Goal: Task Accomplishment & Management: Complete application form

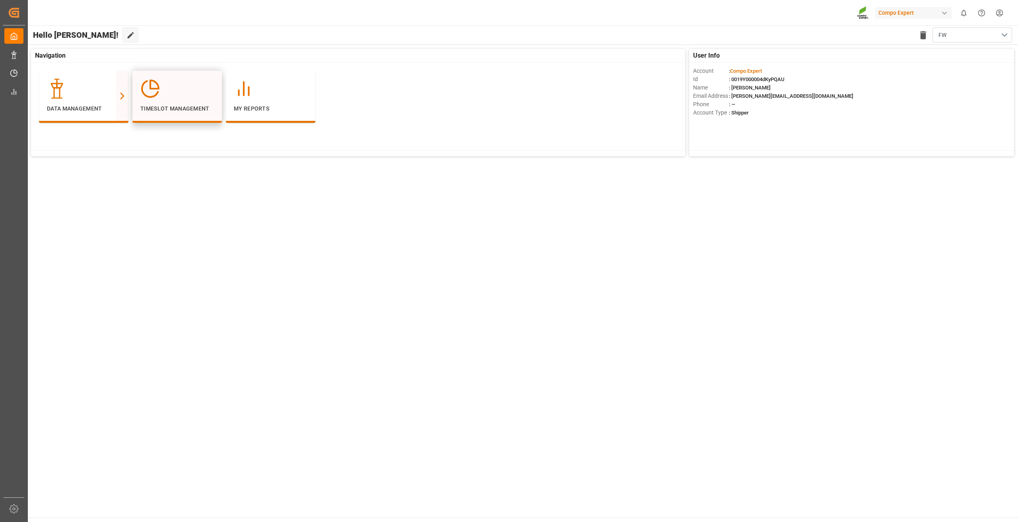
click at [178, 101] on div "Timeslot Management" at bounding box center [177, 96] width 74 height 34
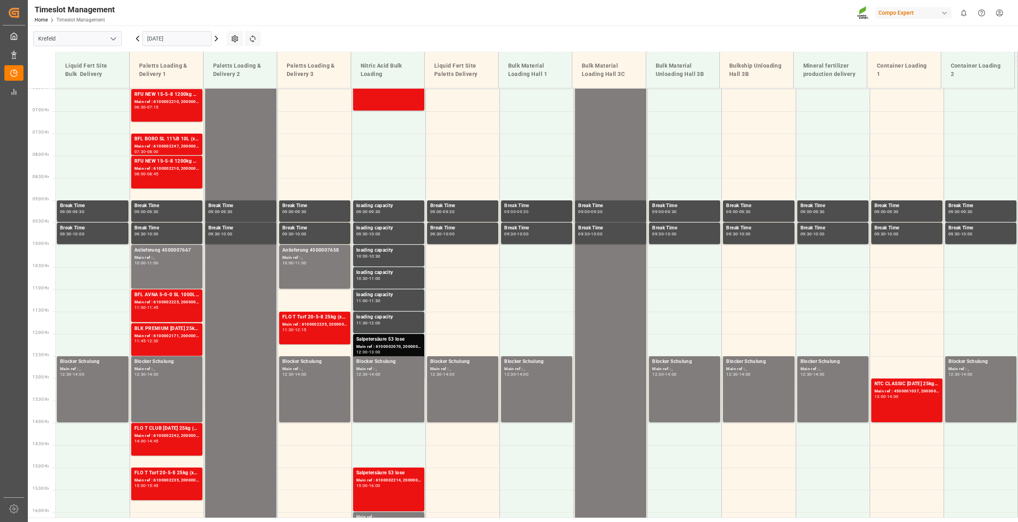
scroll to position [437, 0]
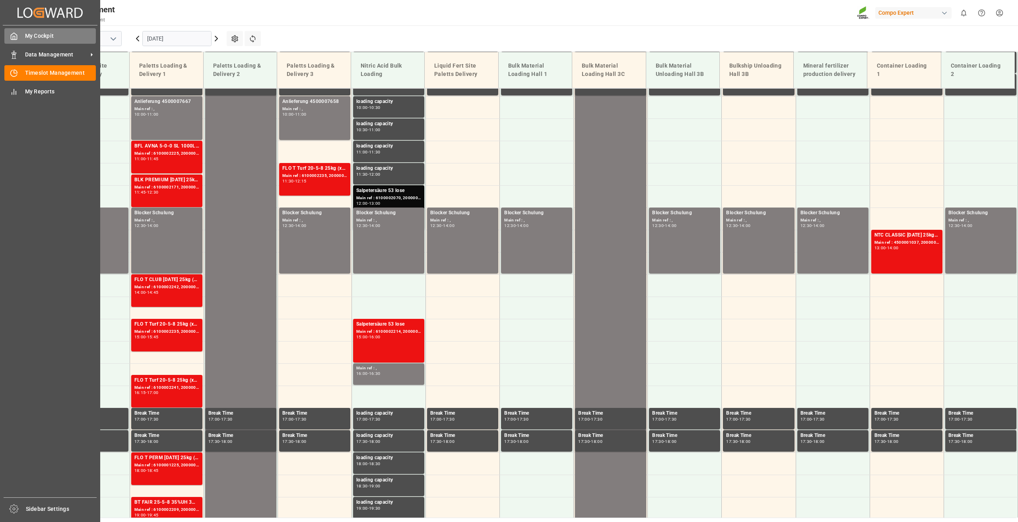
click at [53, 38] on span "My Cockpit" at bounding box center [60, 36] width 71 height 8
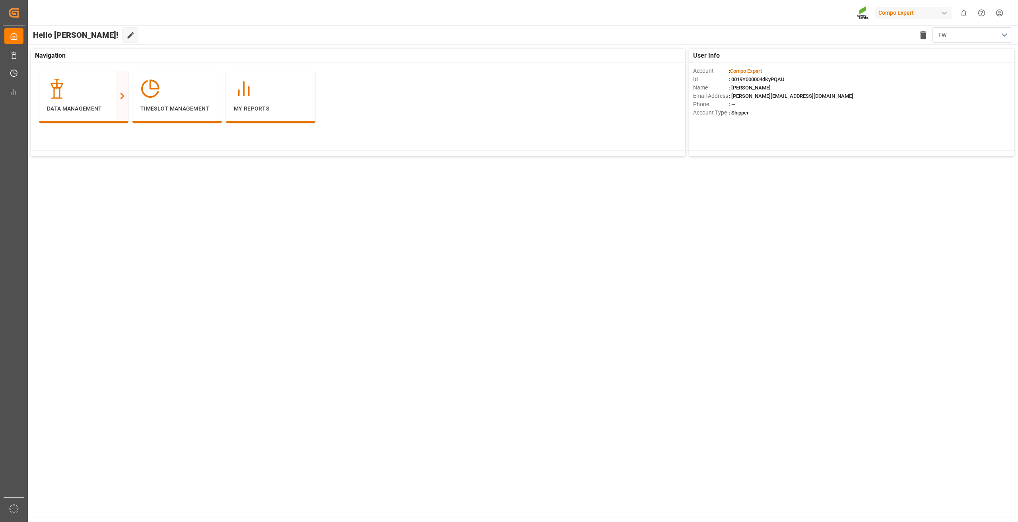
click at [1007, 13] on html "Created by potrace 1.15, written by [PERSON_NAME] [DATE]-[DATE] Created by potr…" at bounding box center [509, 261] width 1018 height 522
click at [877, 68] on div "Users & Roles" at bounding box center [865, 72] width 52 height 28
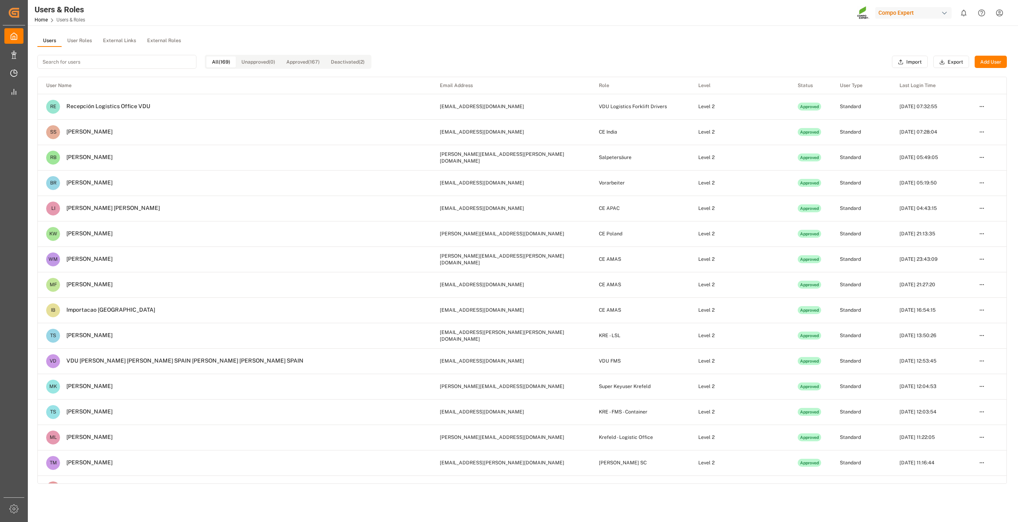
click at [991, 64] on button "Add User" at bounding box center [990, 62] width 32 height 13
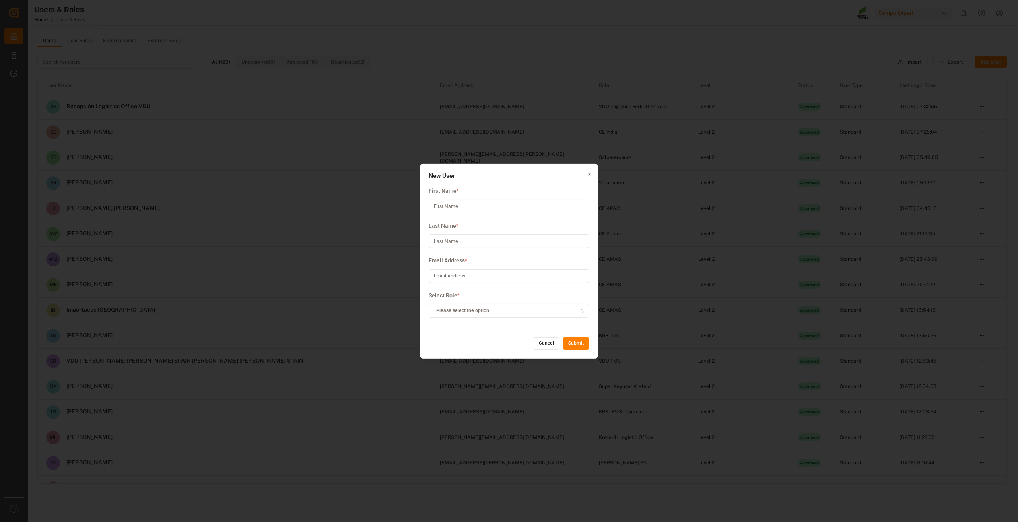
type input "J"
type input "[PERSON_NAME]"
click at [450, 241] on input at bounding box center [509, 241] width 161 height 14
type input "[PERSON_NAME]"
click at [471, 276] on input at bounding box center [509, 276] width 161 height 14
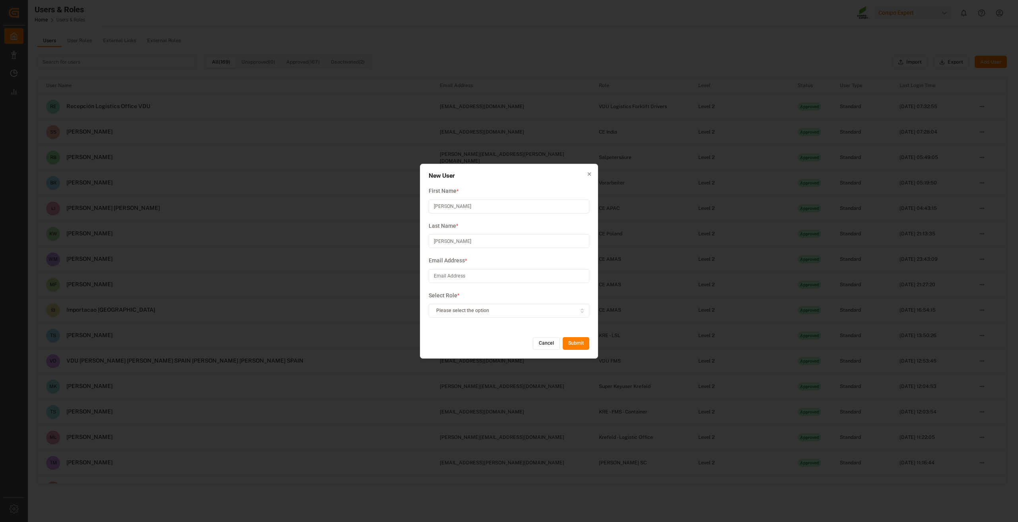
click at [449, 276] on input at bounding box center [509, 276] width 161 height 14
paste input "[PERSON_NAME][EMAIL_ADDRESS][PERSON_NAME][DOMAIN_NAME]"
type input "[PERSON_NAME][EMAIL_ADDRESS][PERSON_NAME][DOMAIN_NAME]"
click at [476, 308] on span "Please select the option" at bounding box center [462, 310] width 53 height 7
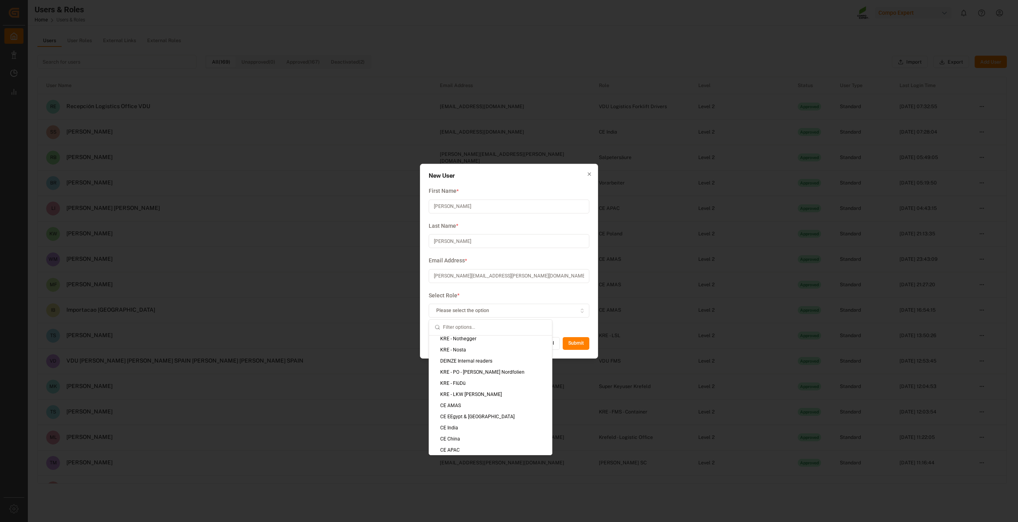
scroll to position [437, 0]
click at [460, 391] on div "CE AMAS" at bounding box center [490, 393] width 123 height 11
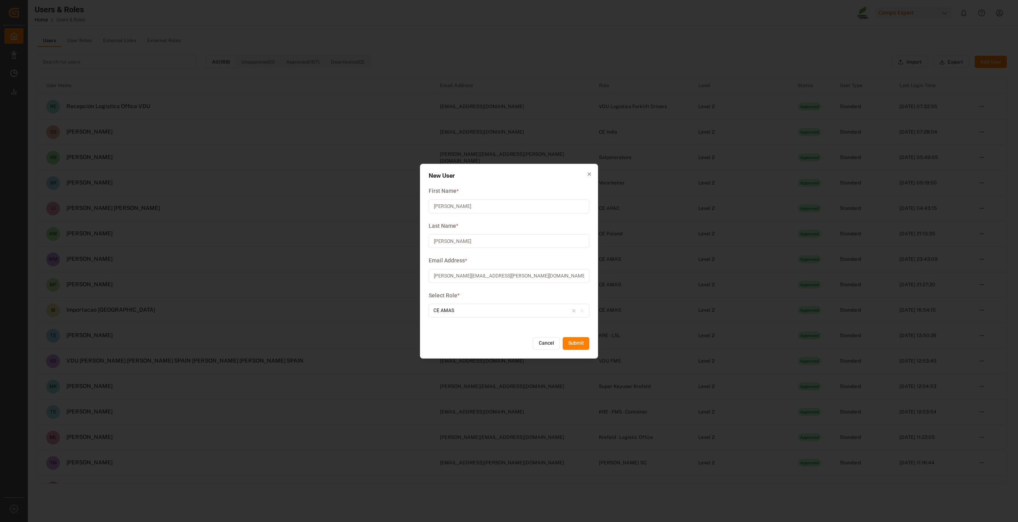
click at [579, 341] on button "Submit" at bounding box center [576, 343] width 27 height 13
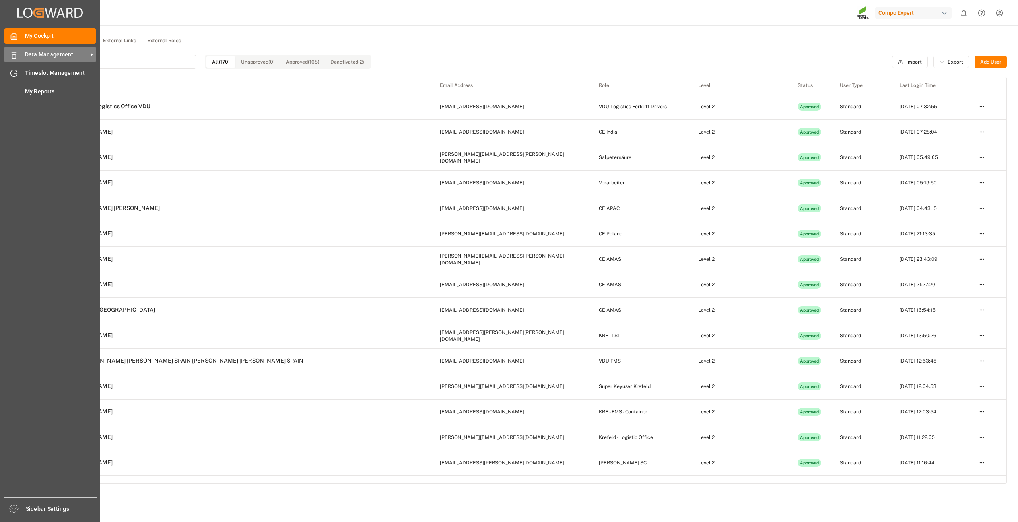
click at [22, 53] on div "Data Management Data Management" at bounding box center [49, 55] width 91 height 16
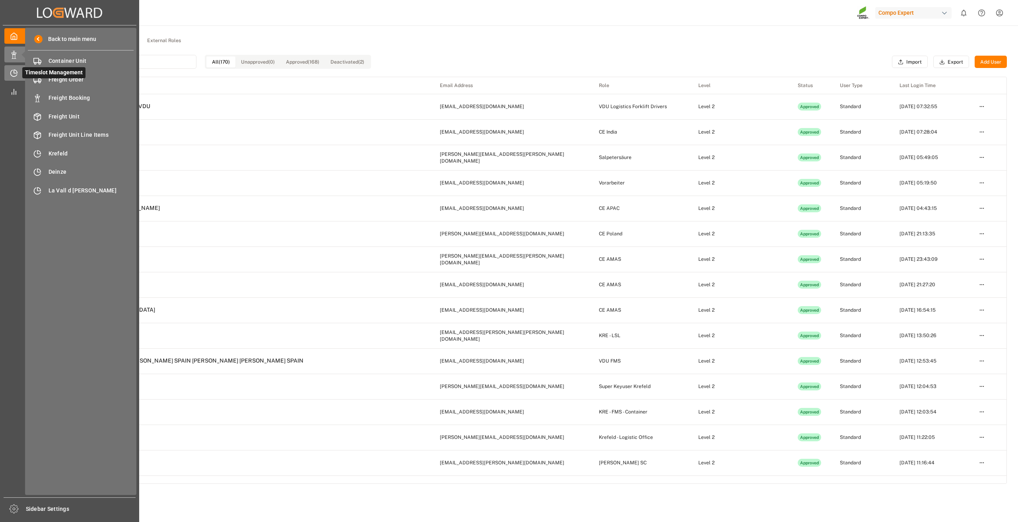
click at [15, 72] on icon at bounding box center [14, 73] width 8 height 8
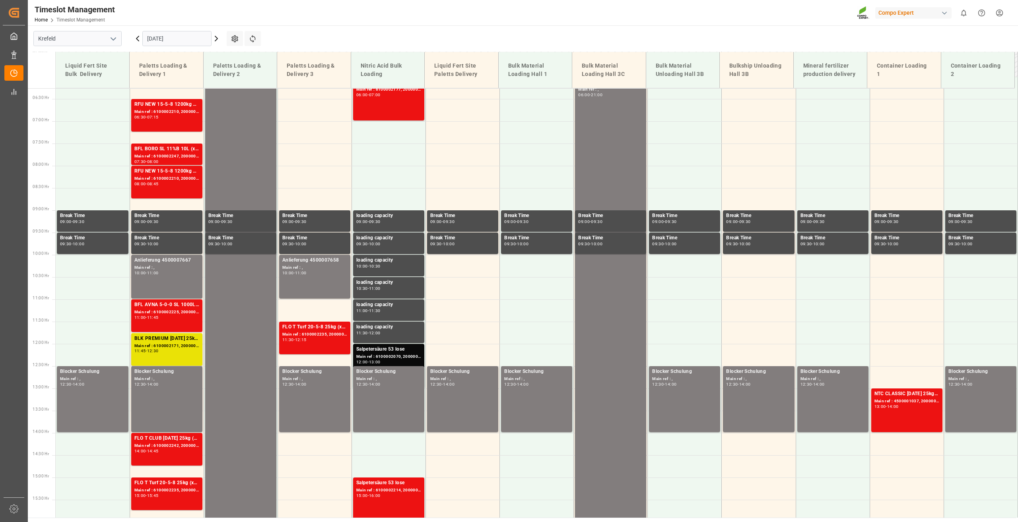
scroll to position [315, 0]
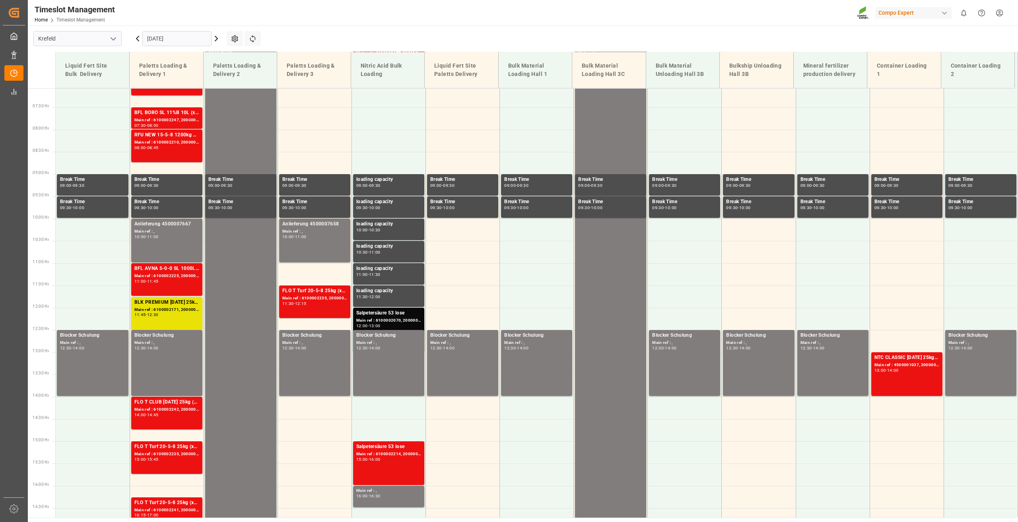
click at [216, 40] on icon at bounding box center [216, 38] width 2 height 5
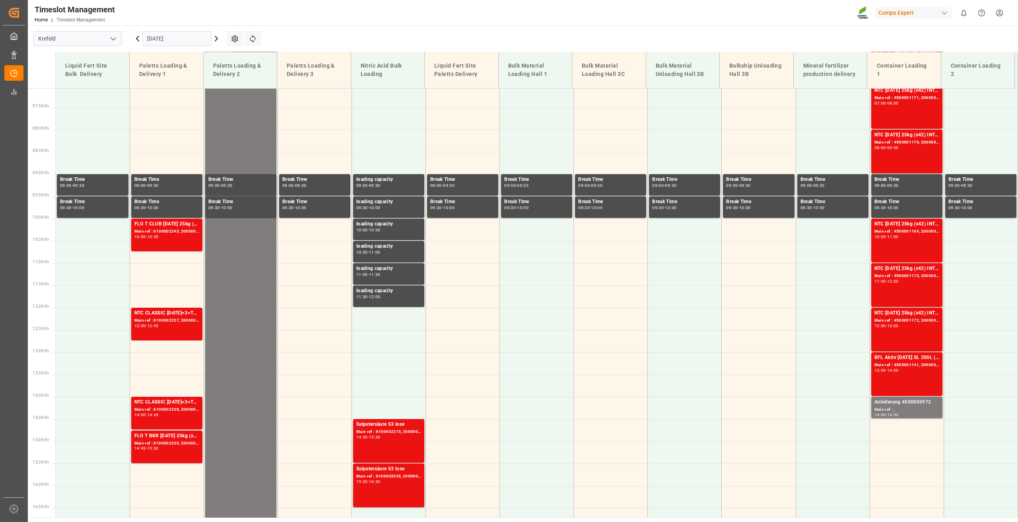
click at [159, 35] on input "[DATE]" at bounding box center [176, 38] width 69 height 15
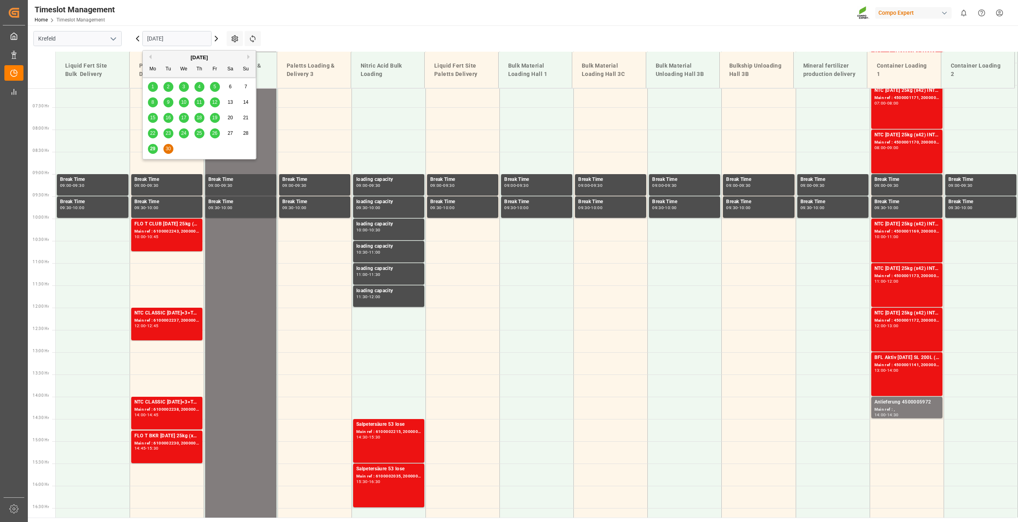
click at [248, 58] on button "Next Month" at bounding box center [249, 56] width 5 height 5
click at [168, 101] on span "7" at bounding box center [168, 102] width 3 height 6
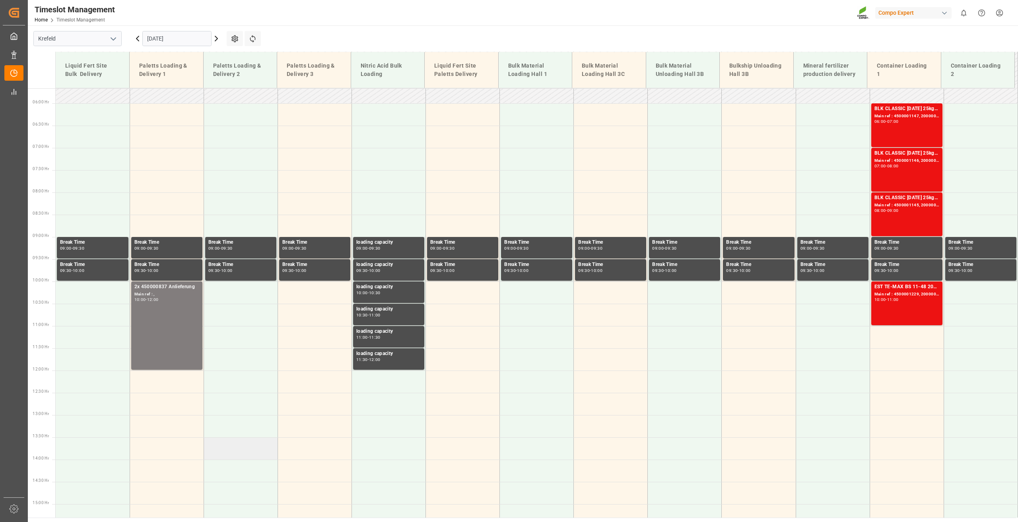
scroll to position [41, 0]
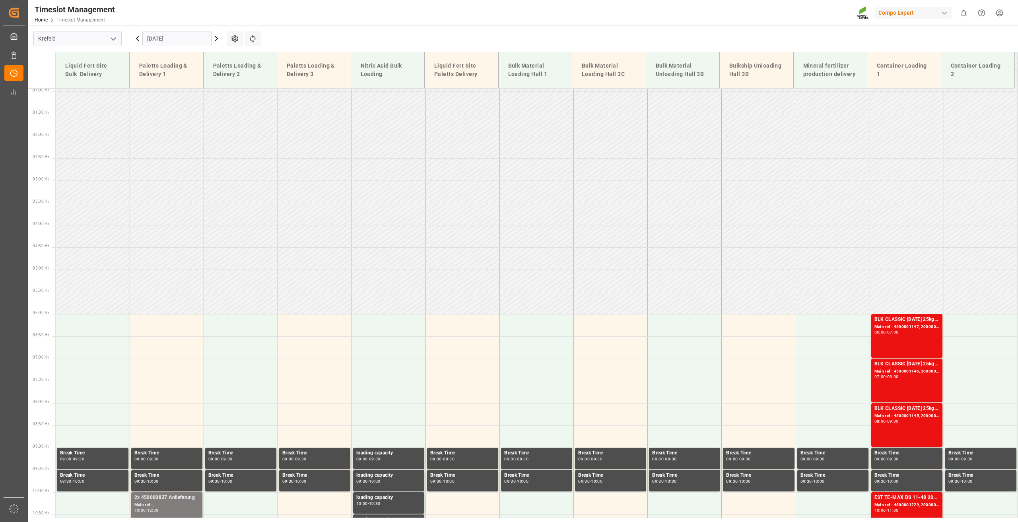
click at [156, 31] on div "[DATE]" at bounding box center [176, 38] width 99 height 26
click at [155, 36] on input "[DATE]" at bounding box center [176, 38] width 69 height 15
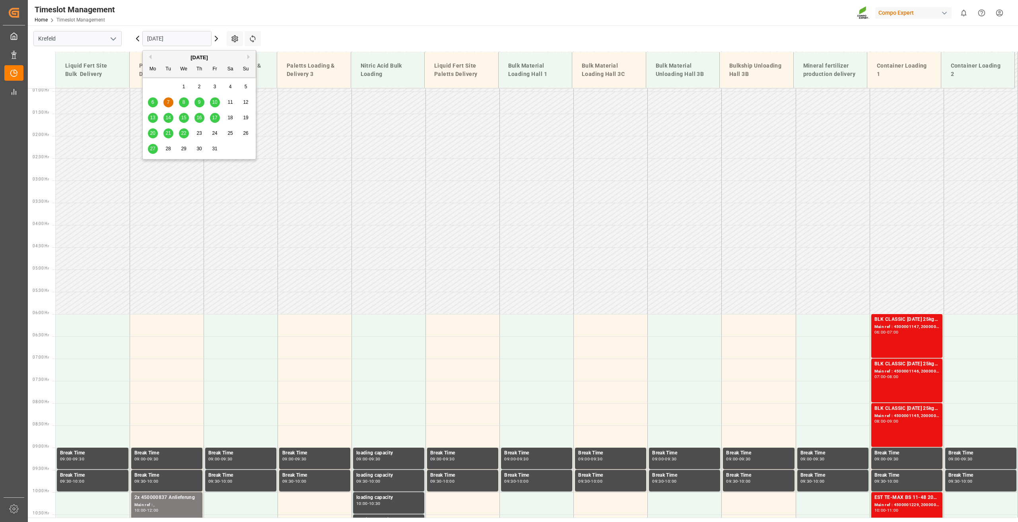
click at [150, 59] on div "[DATE]" at bounding box center [199, 58] width 113 height 8
click at [151, 58] on button "Previous Month" at bounding box center [149, 56] width 5 height 5
click at [153, 146] on span "29" at bounding box center [152, 149] width 5 height 6
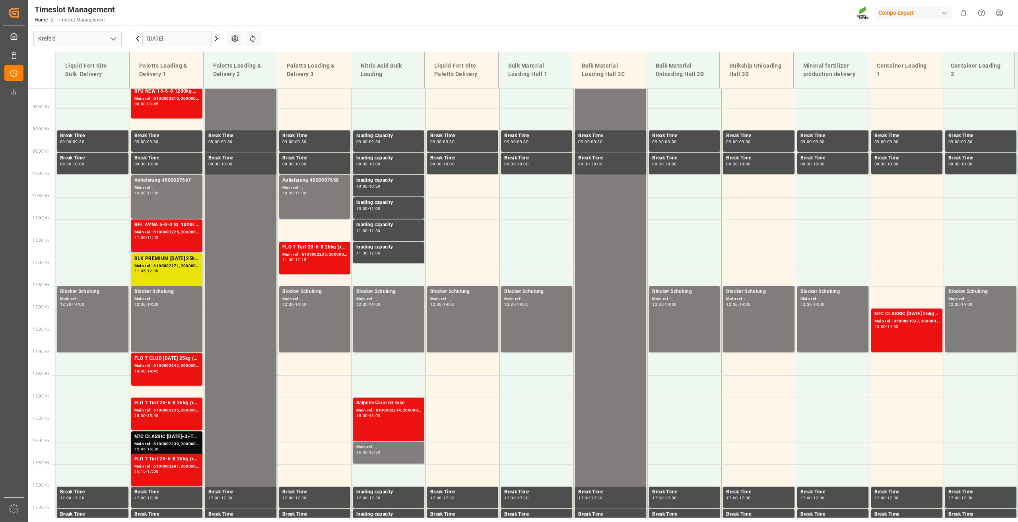
scroll to position [359, 0]
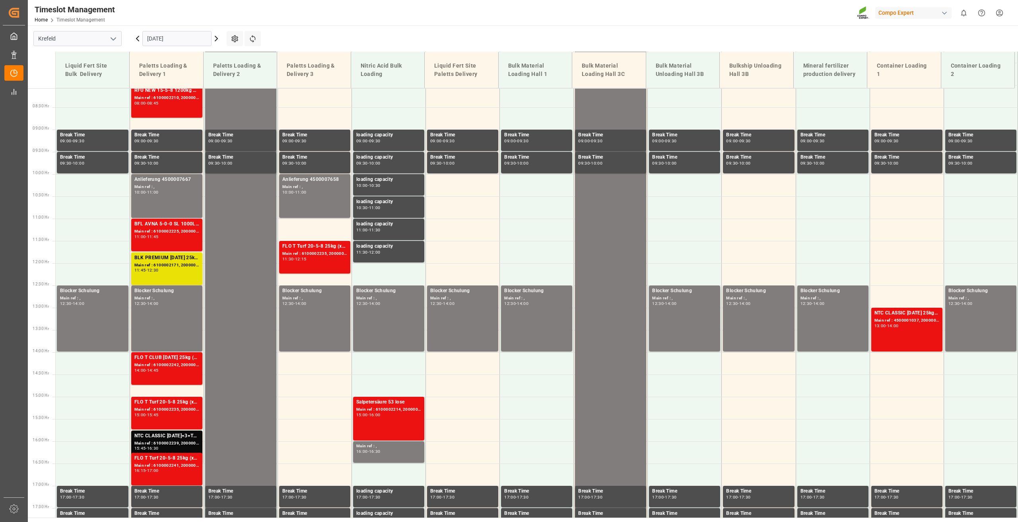
click at [159, 37] on input "[DATE]" at bounding box center [176, 38] width 69 height 15
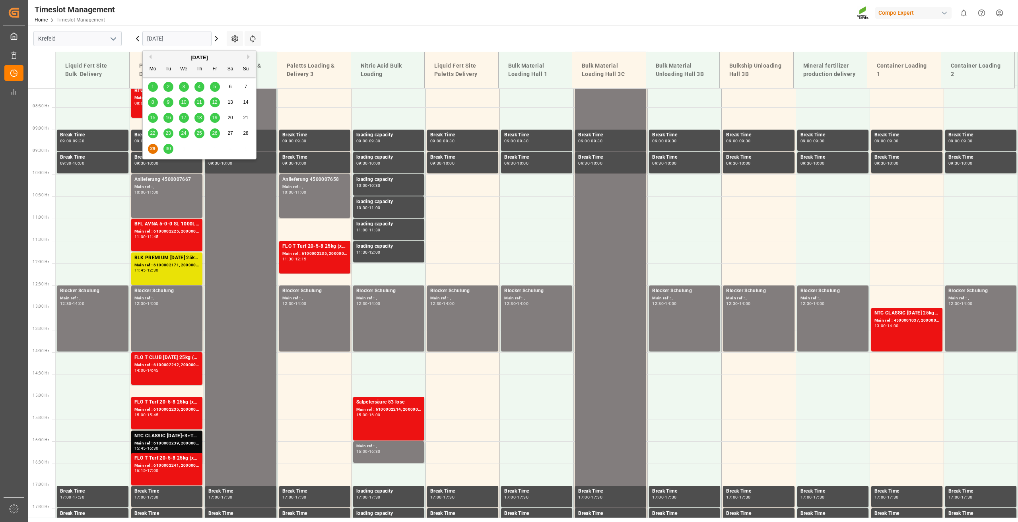
click at [251, 58] on button "Next Month" at bounding box center [249, 56] width 5 height 5
click at [155, 101] on div "6" at bounding box center [153, 103] width 10 height 10
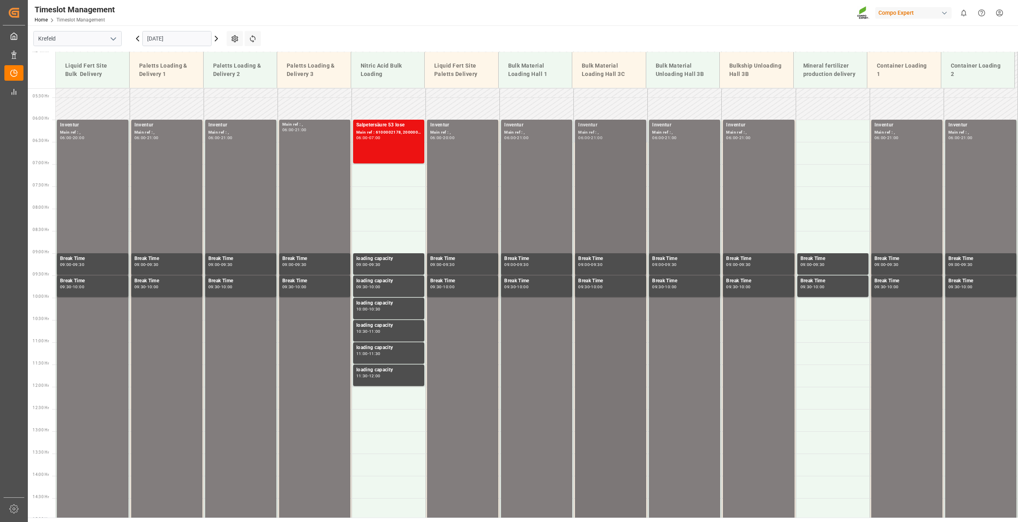
scroll to position [161, 0]
